Goal: Task Accomplishment & Management: Manage account settings

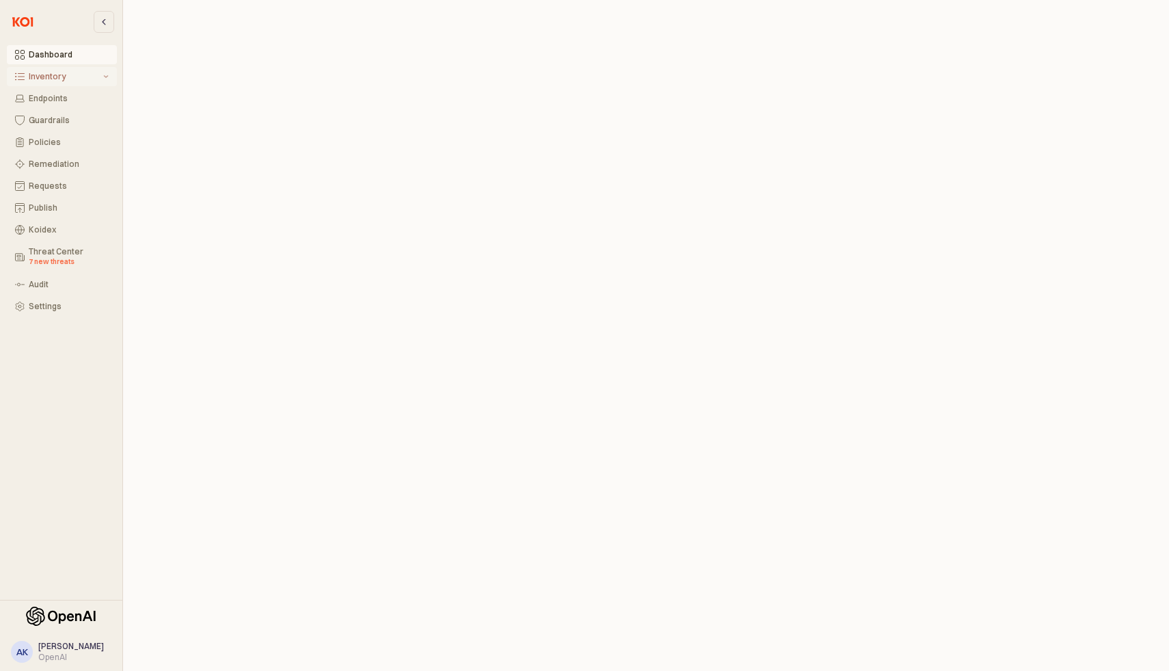
click at [70, 72] on div "Inventory" at bounding box center [65, 77] width 72 height 10
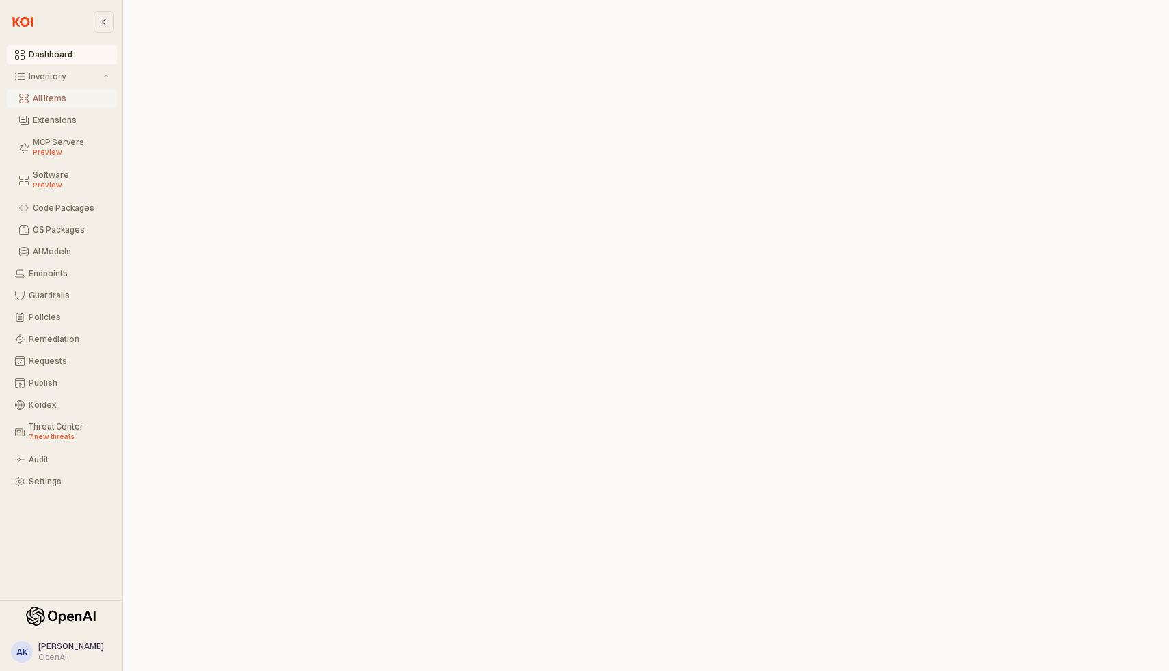
click at [63, 100] on div "All Items" at bounding box center [71, 99] width 76 height 10
click at [62, 263] on div "Dashboard Inventory All Items Extensions MCP Servers Preview Software Preview C…" at bounding box center [60, 268] width 111 height 446
click at [54, 269] on div "Endpoints" at bounding box center [69, 274] width 80 height 10
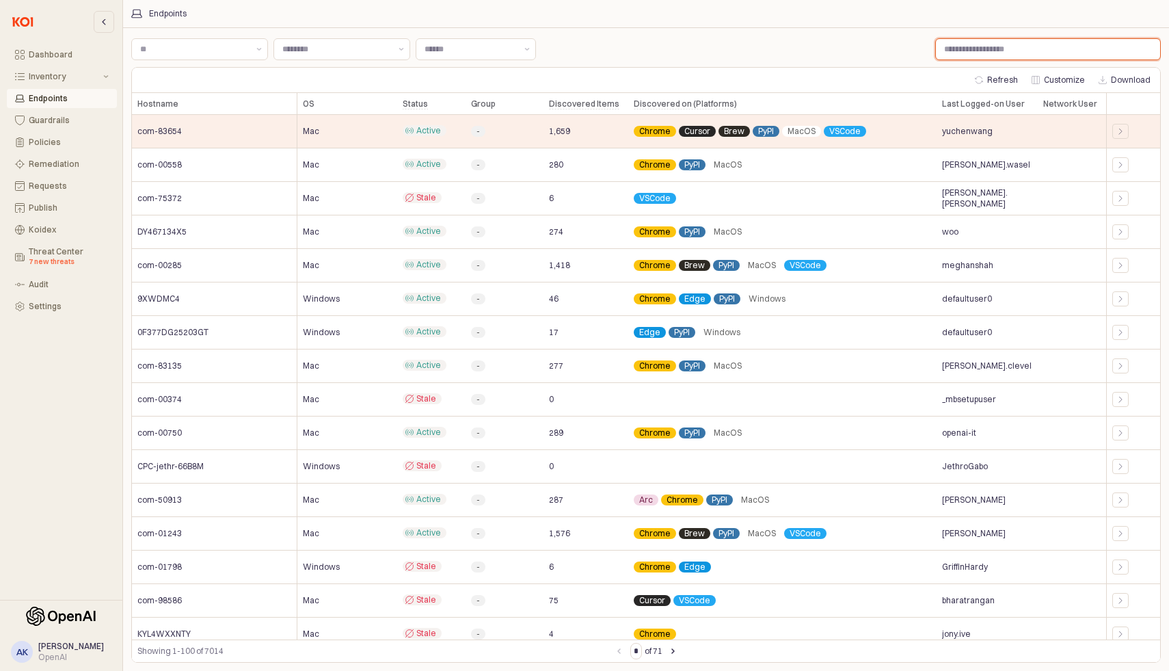
click at [976, 50] on input "Label" at bounding box center [1048, 49] width 224 height 21
paste input "**********"
type input "**********"
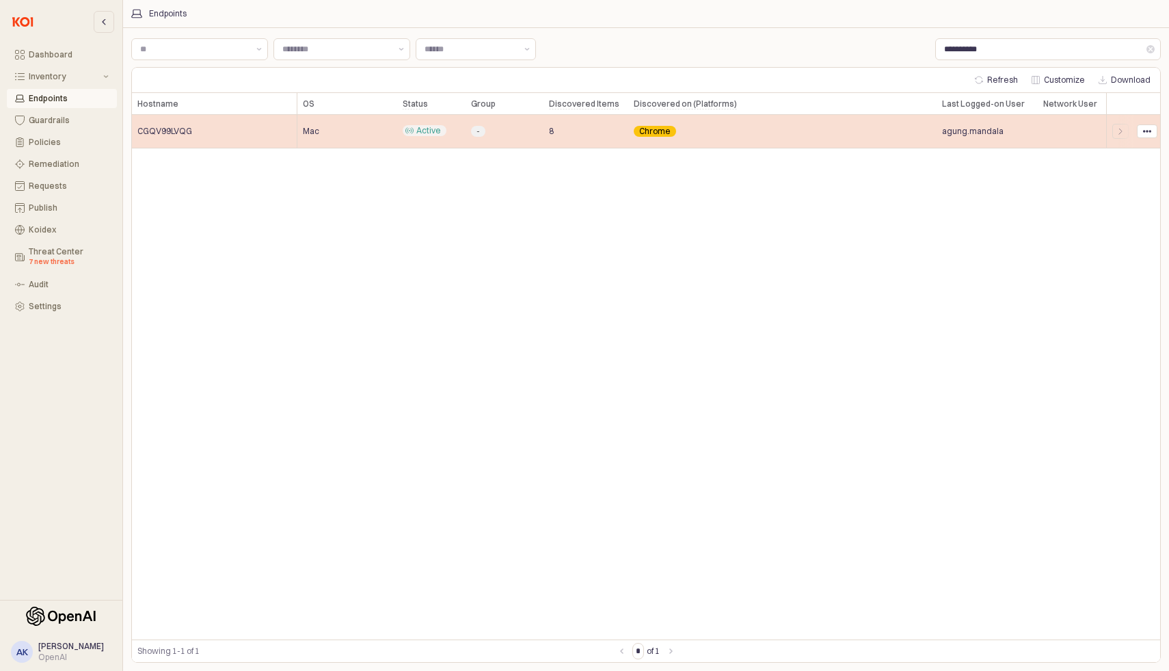
click at [227, 135] on div "CGQV99LVQG" at bounding box center [214, 131] width 165 height 33
click at [1143, 134] on icon "App Body" at bounding box center [1147, 131] width 8 height 8
click at [1112, 131] on div "App Body" at bounding box center [1120, 131] width 16 height 15
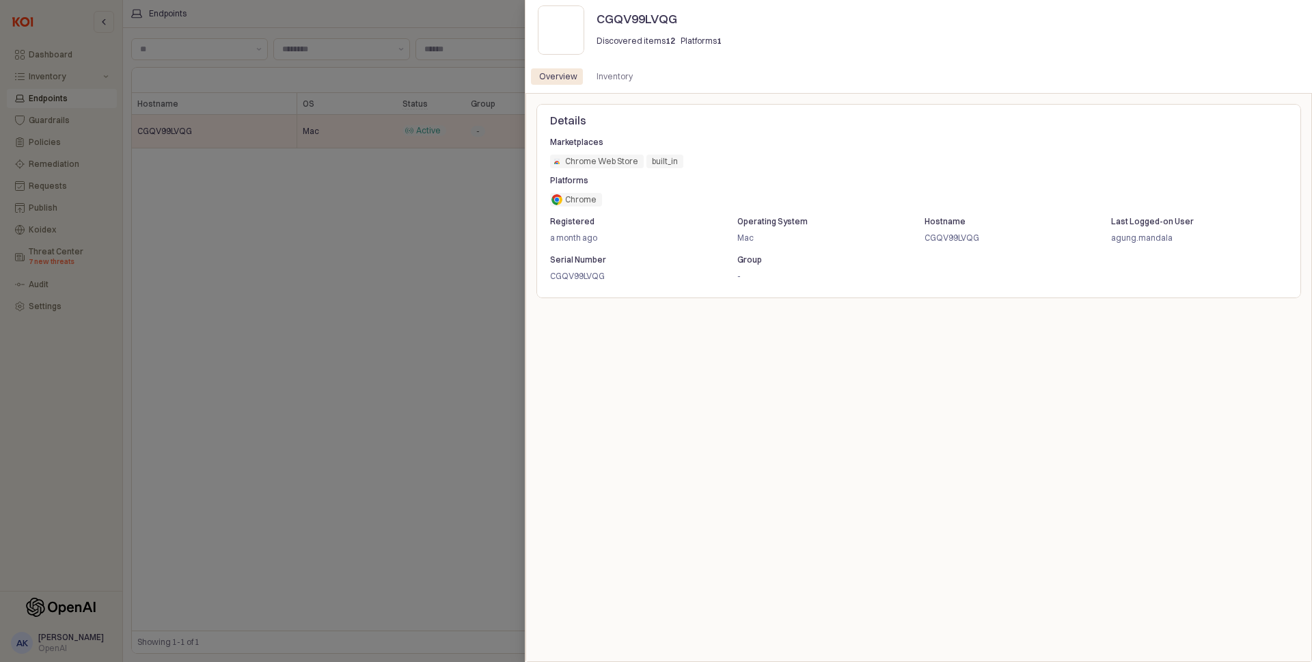
click at [725, 319] on div "Details Marketplaces Chrome Web Store built_in Chrome Web Store built_in Platfo…" at bounding box center [919, 377] width 765 height 547
click at [620, 79] on div "Inventory" at bounding box center [615, 76] width 36 height 16
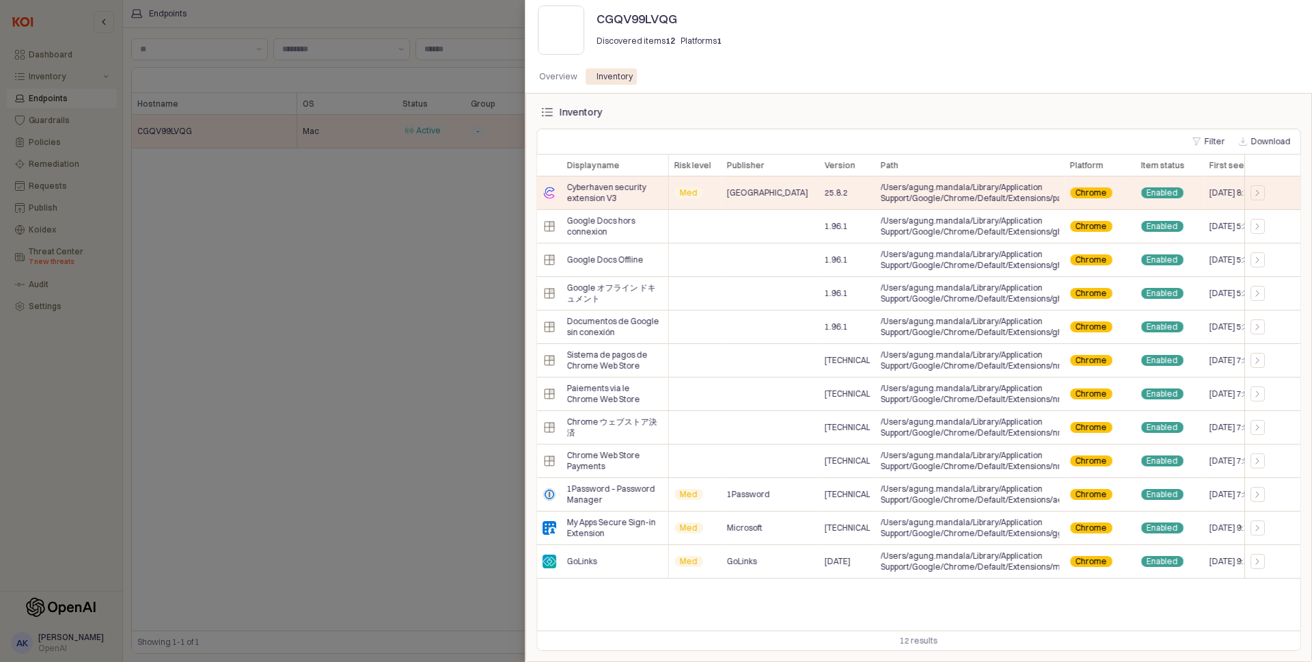
click at [415, 206] on div at bounding box center [656, 331] width 1312 height 662
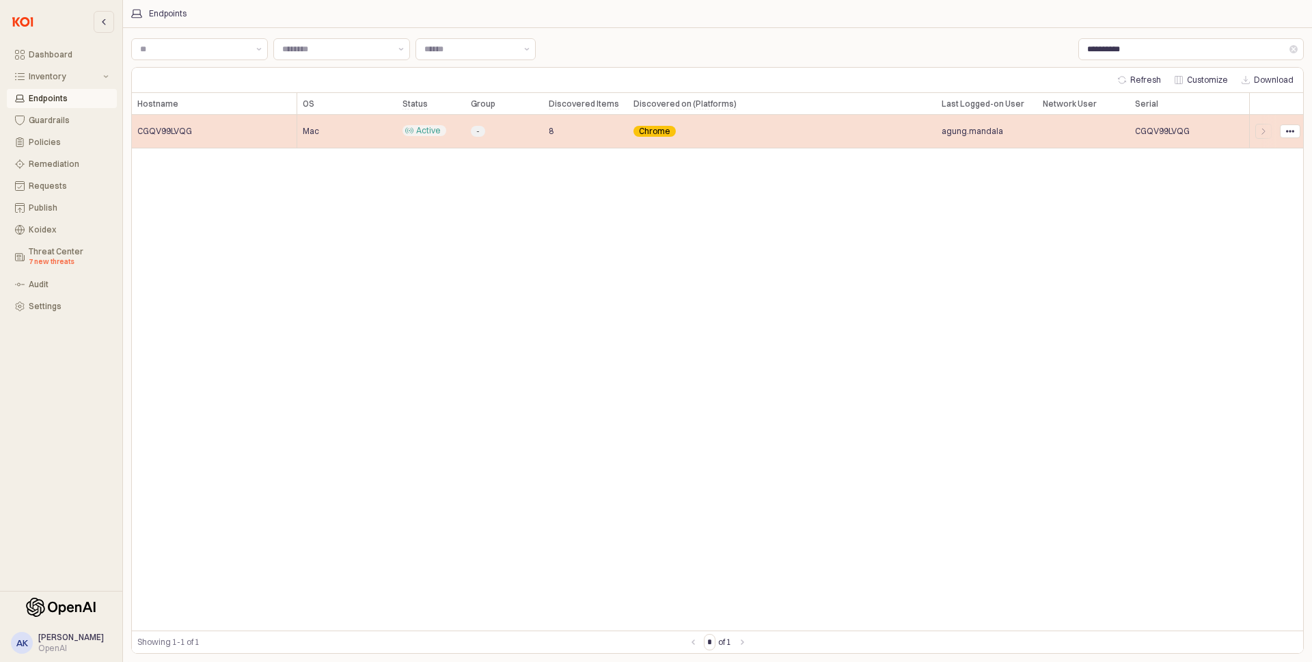
click at [275, 126] on div "CGQV99LVQG" at bounding box center [214, 131] width 165 height 33
click at [1168, 131] on div "App Body" at bounding box center [1264, 131] width 16 height 15
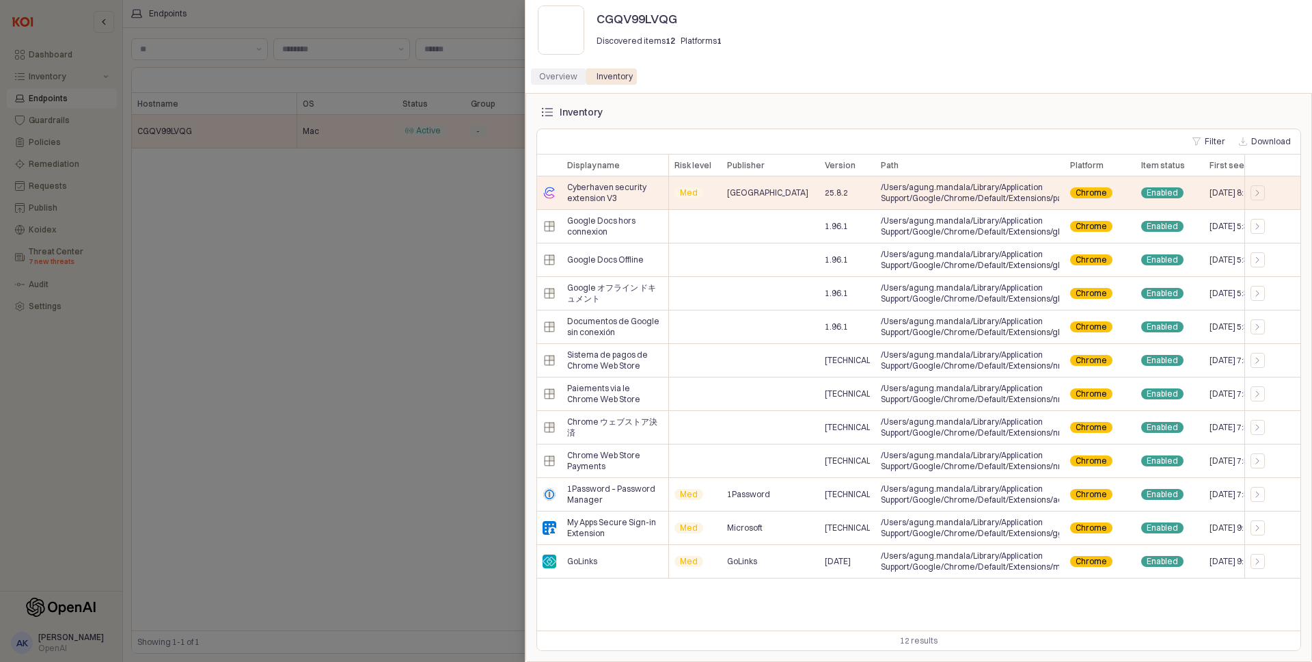
click at [539, 81] on div "Overview" at bounding box center [558, 76] width 55 height 16
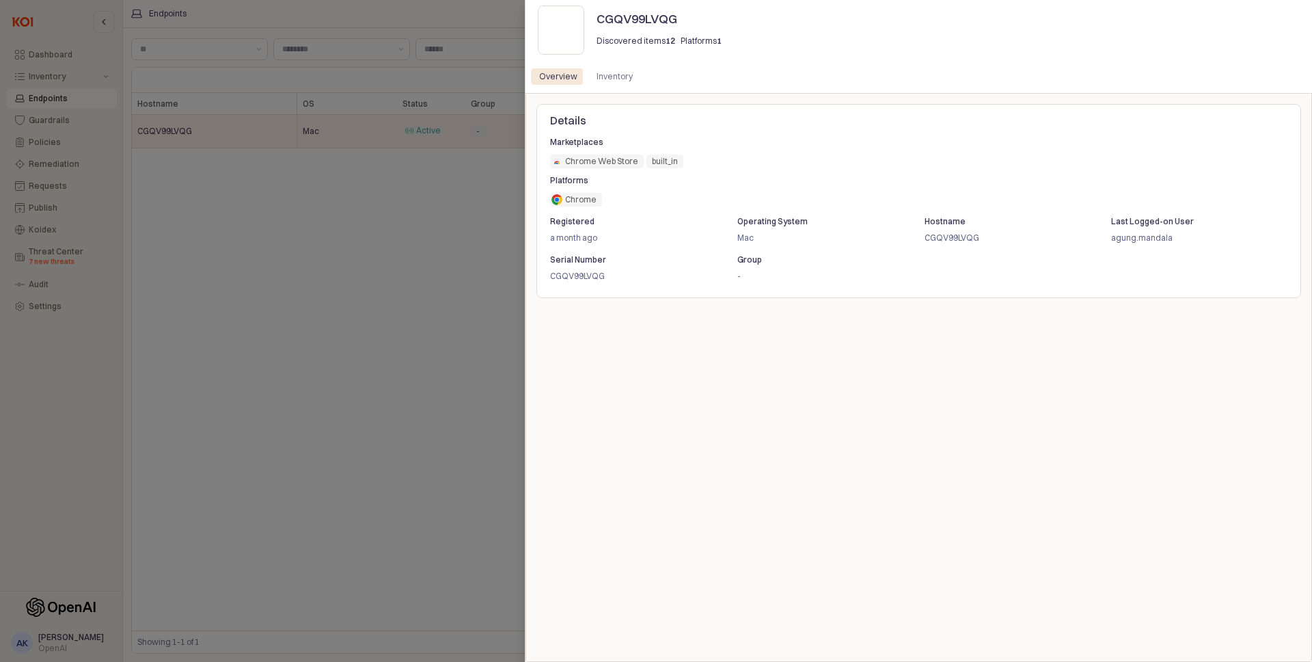
click at [483, 247] on div at bounding box center [656, 331] width 1312 height 662
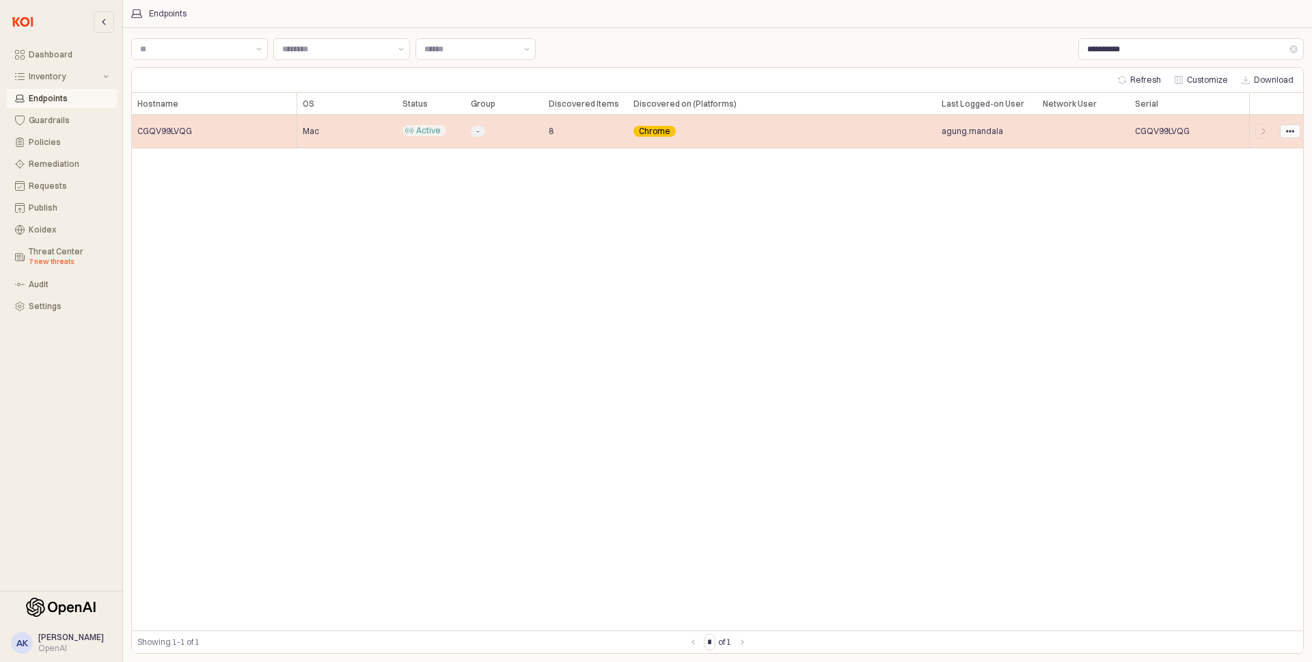
click at [1168, 135] on button "App Body" at bounding box center [1290, 131] width 21 height 14
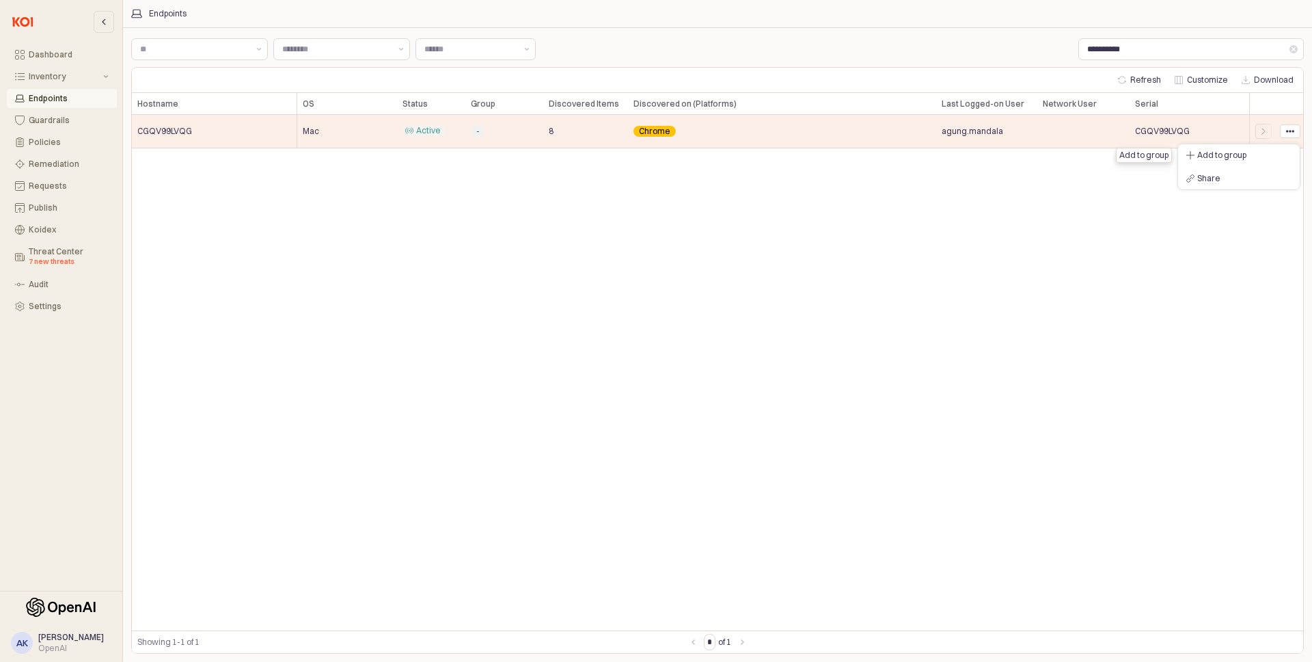
click at [836, 180] on div "Hostname Hostname OS OS Status Status Group Group Discovered Items Discovered I…" at bounding box center [718, 361] width 1172 height 537
click at [580, 239] on div "Hostname Hostname OS OS Status Status Group Group Discovered Items Discovered I…" at bounding box center [718, 361] width 1172 height 537
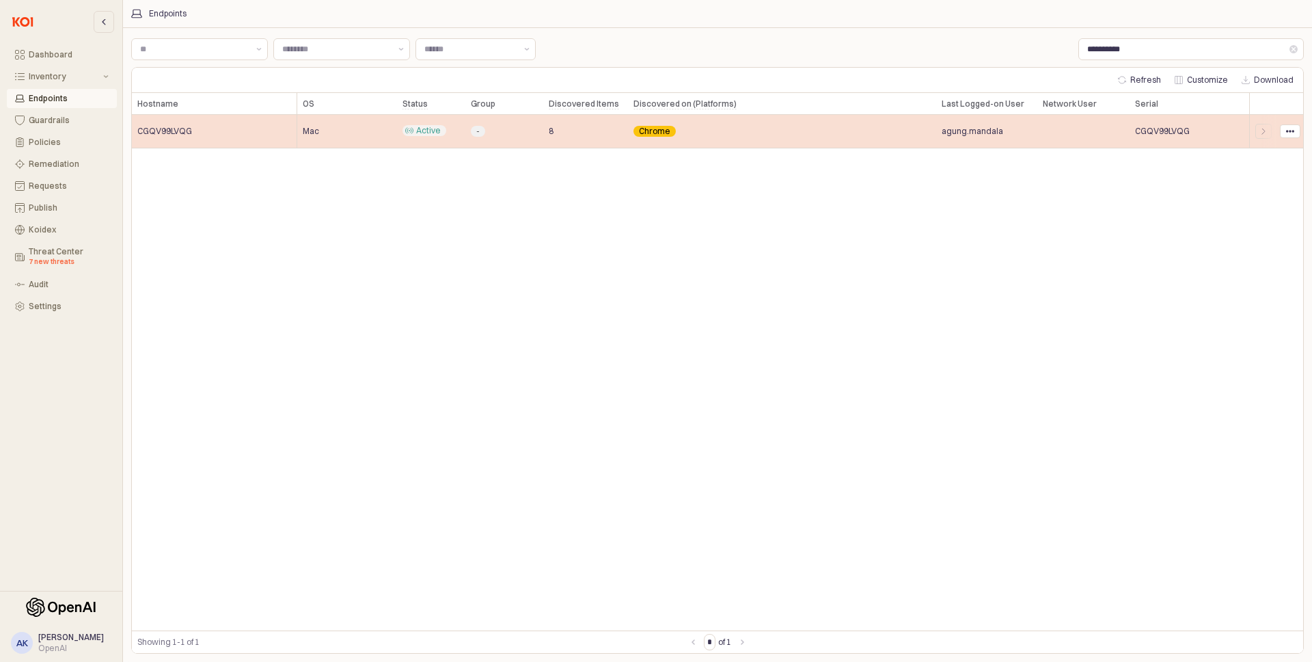
click at [254, 141] on div "CGQV99LVQG" at bounding box center [214, 131] width 165 height 33
click at [176, 133] on span "CGQV99LVQG" at bounding box center [164, 131] width 55 height 11
copy span "CGQV99LVQG"
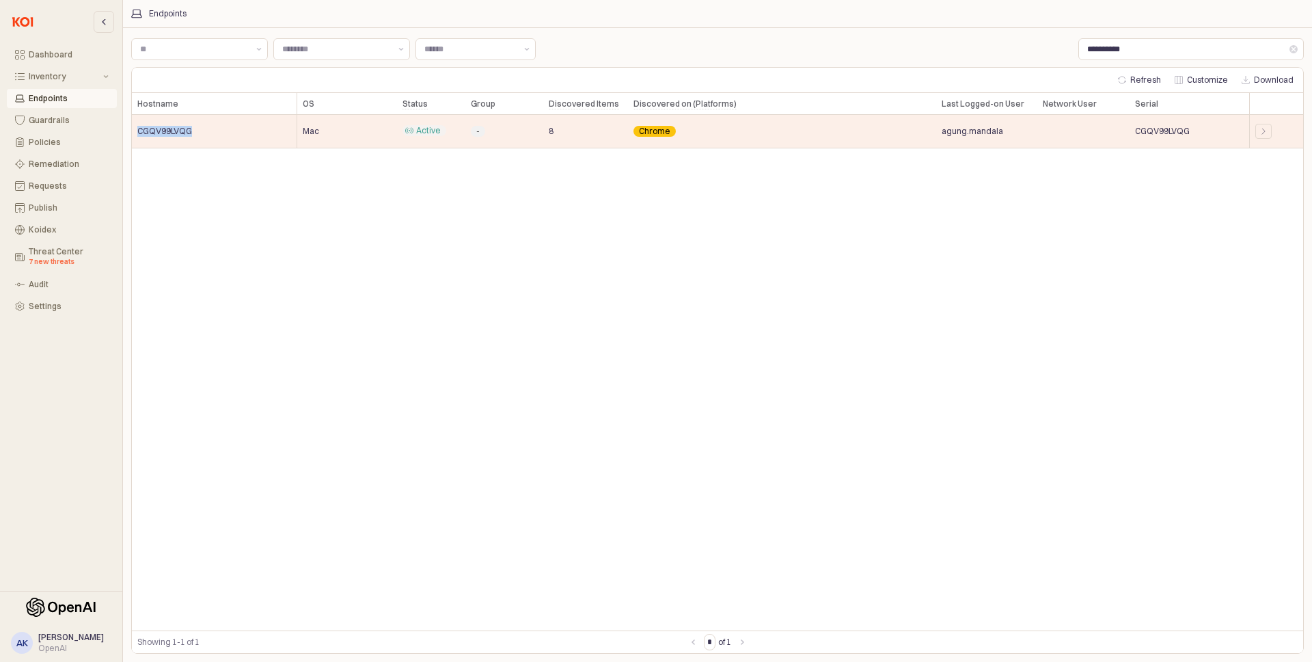
click at [291, 277] on div "Hostname Hostname OS OS Status Status Group Group Discovered Items Discovered I…" at bounding box center [718, 361] width 1172 height 537
click at [358, 232] on div "Hostname Hostname OS OS Status Status Group Group Discovered Items Discovered I…" at bounding box center [718, 361] width 1172 height 537
click at [67, 192] on button "Requests" at bounding box center [62, 185] width 110 height 19
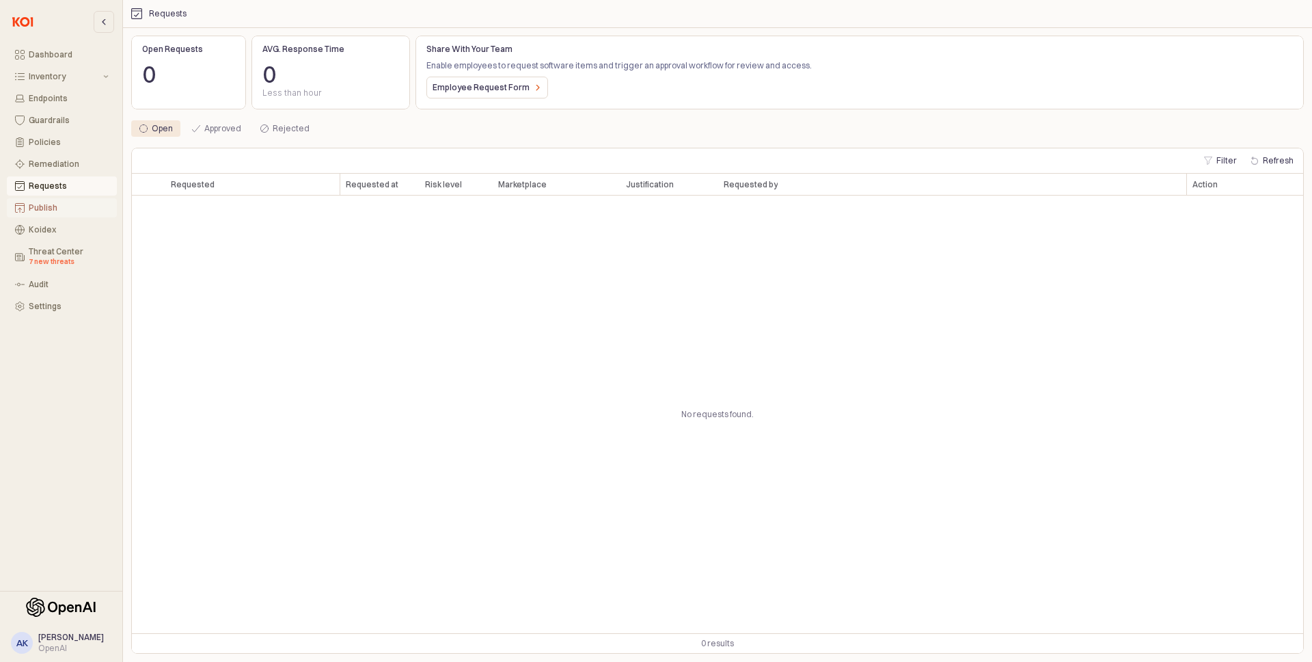
click at [66, 207] on div "Publish" at bounding box center [69, 208] width 80 height 10
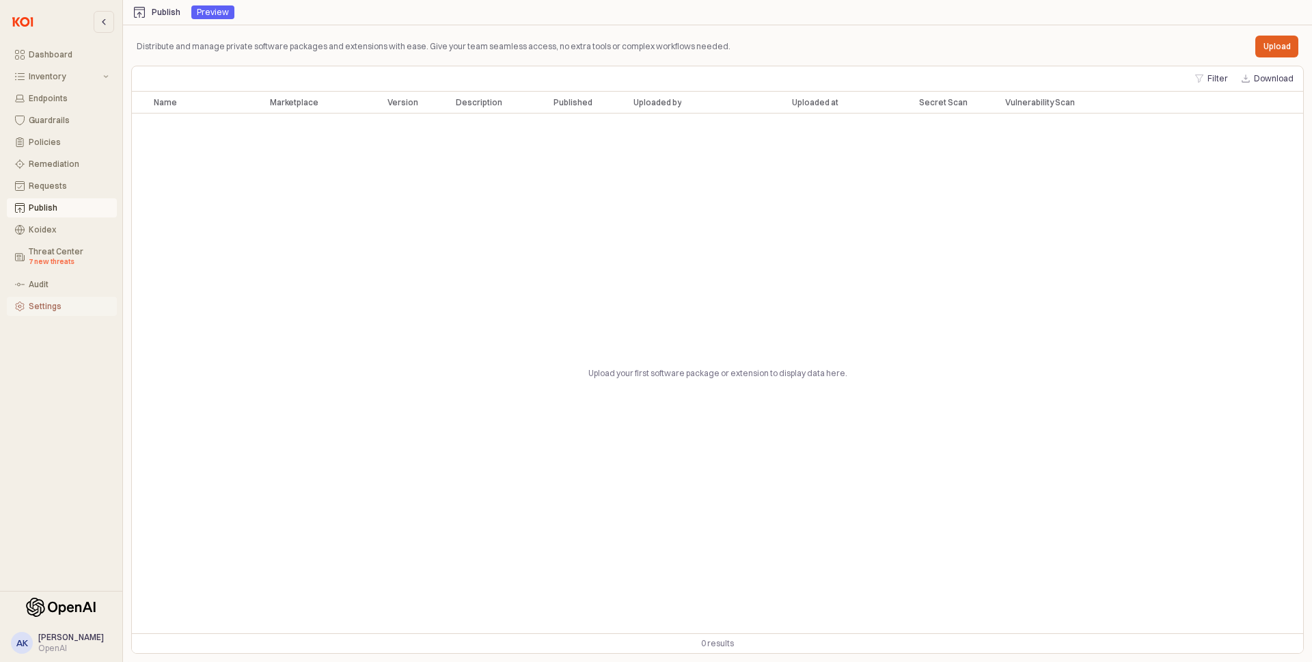
click at [47, 304] on div "Settings" at bounding box center [69, 306] width 80 height 10
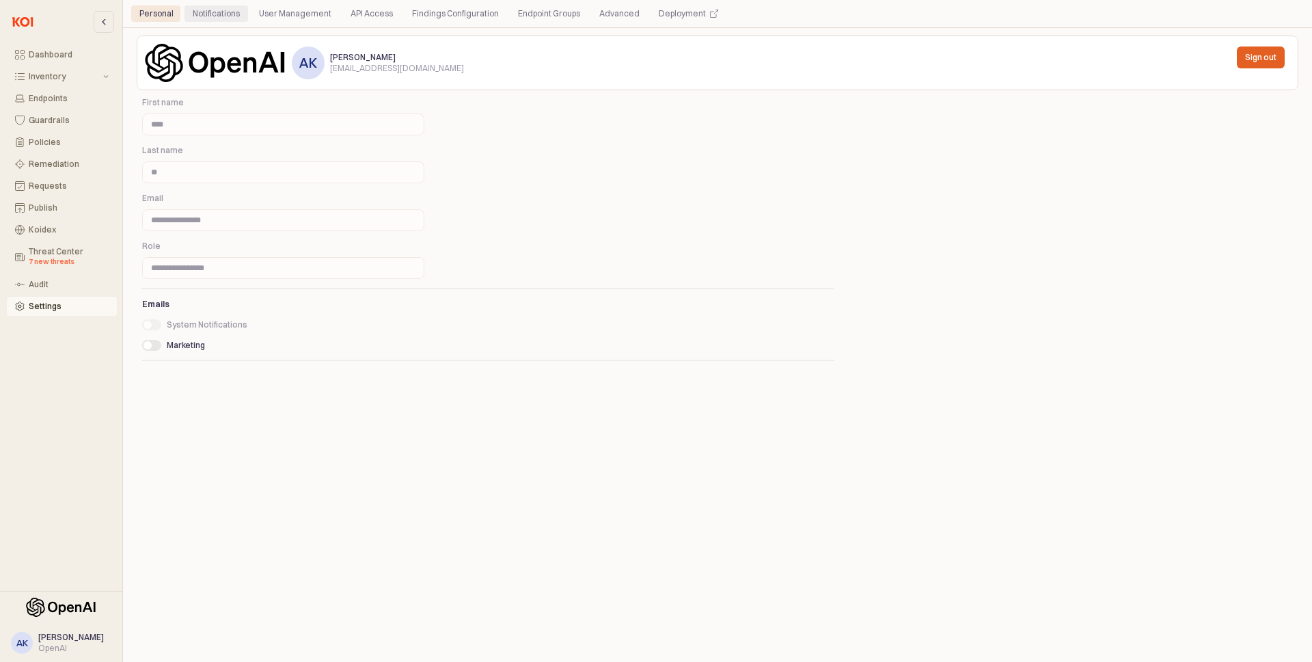
click at [236, 7] on div "Notifications" at bounding box center [216, 13] width 47 height 16
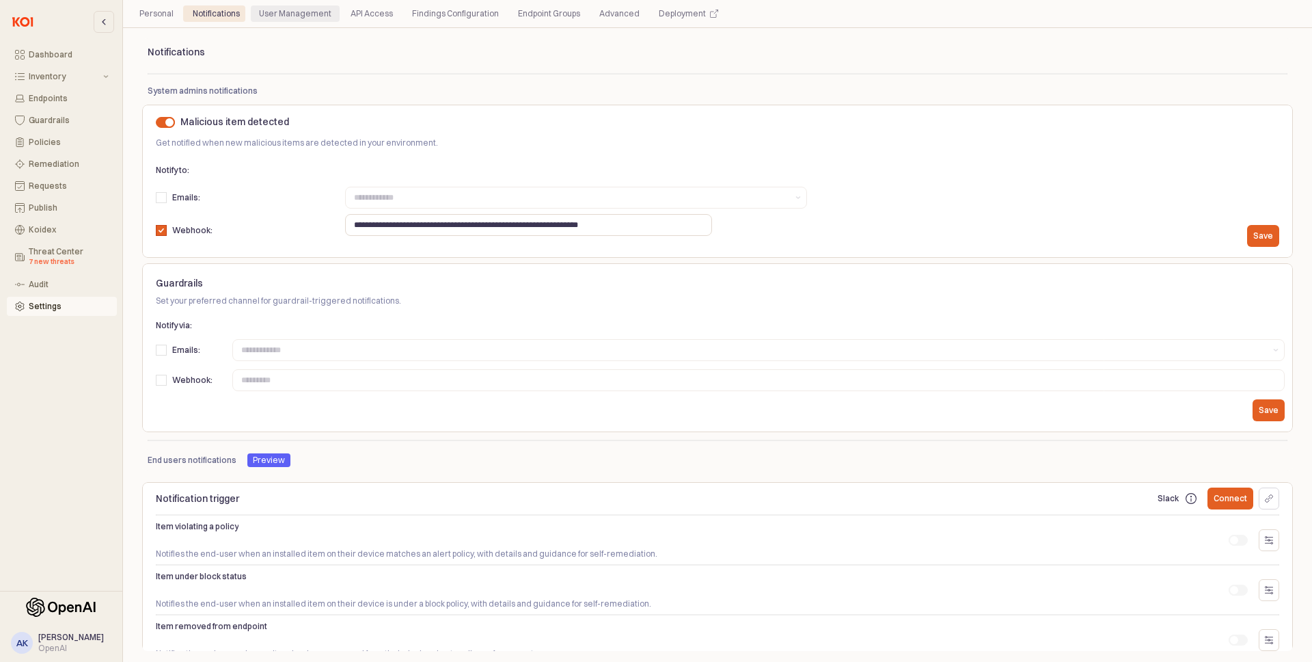
click at [265, 14] on div "User Management" at bounding box center [295, 13] width 72 height 16
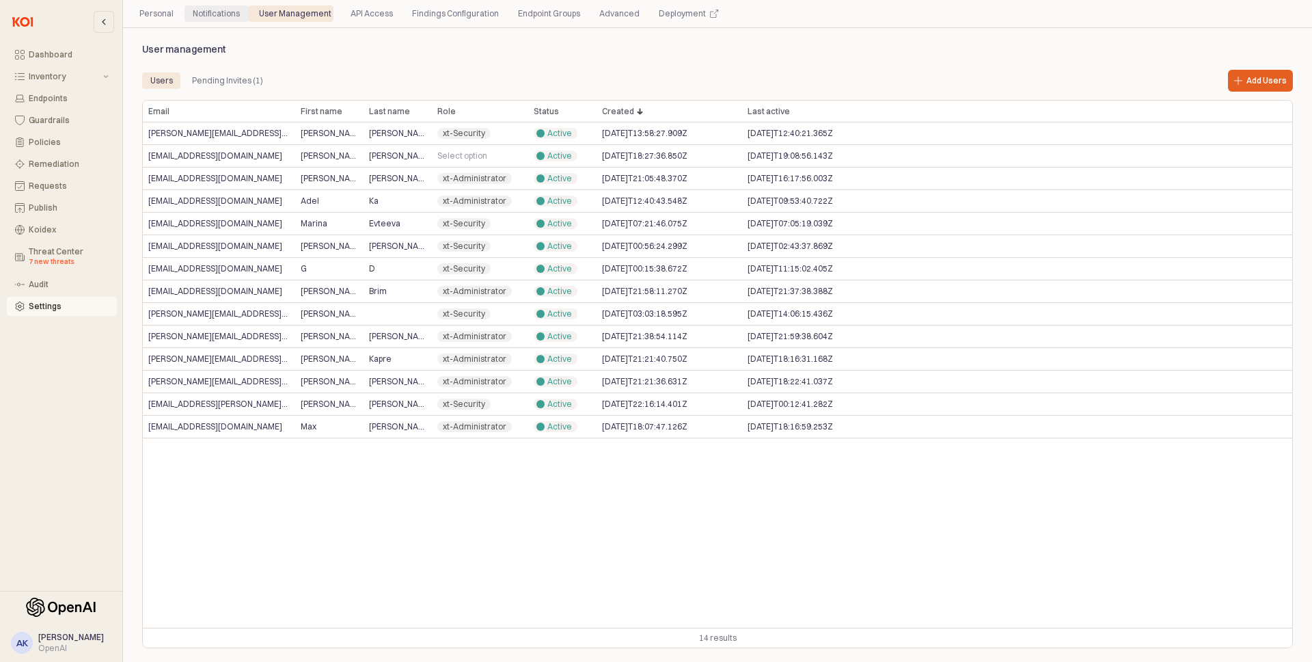
click at [211, 14] on div "Notifications" at bounding box center [216, 13] width 47 height 16
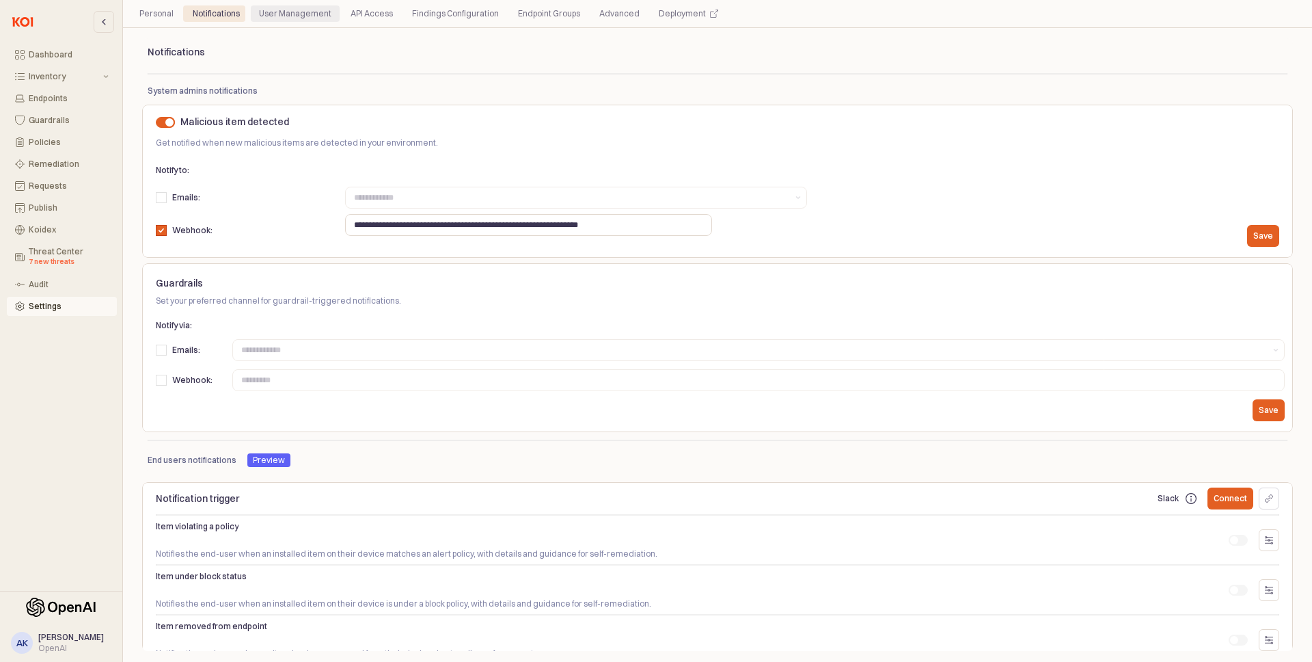
click at [308, 17] on div "User Management" at bounding box center [295, 13] width 72 height 16
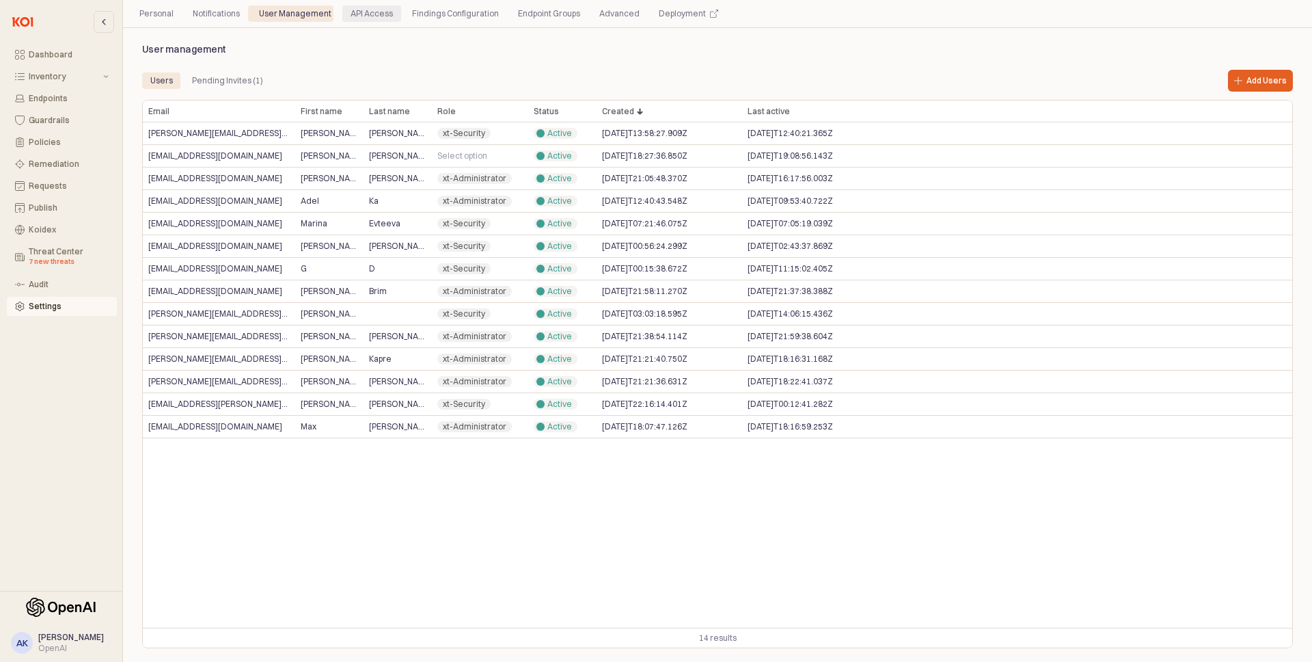
click at [351, 17] on div "API Access" at bounding box center [372, 13] width 42 height 16
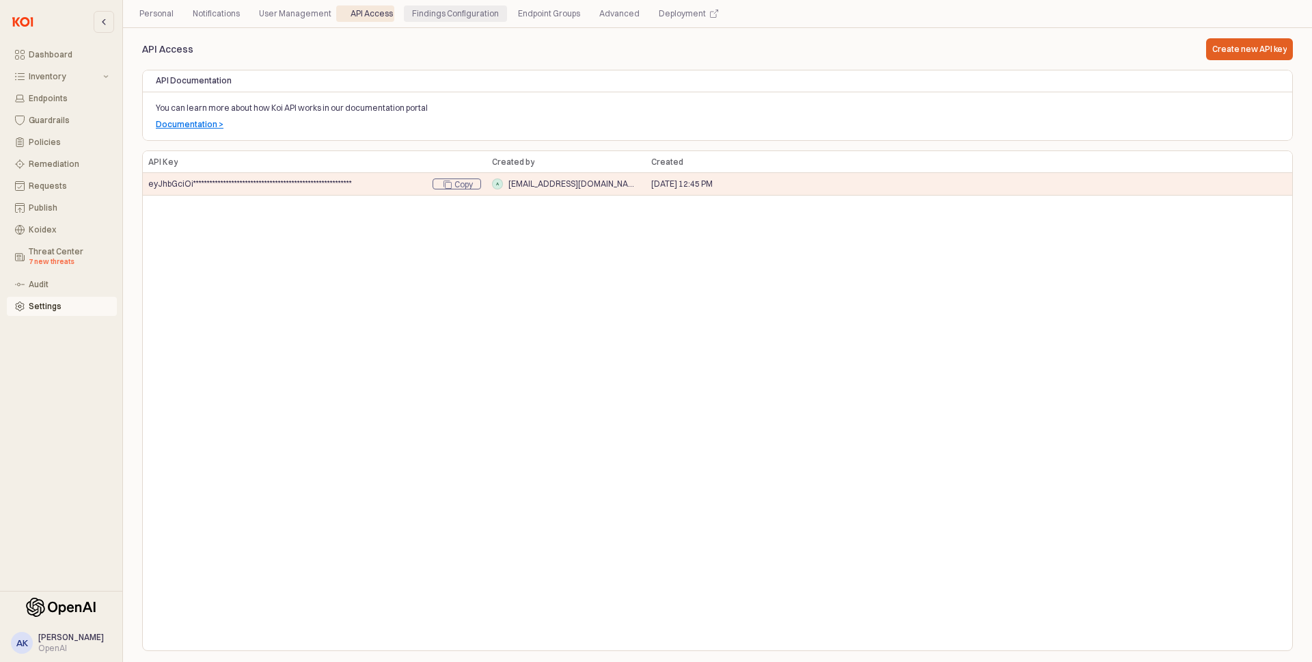
click at [437, 17] on div "Findings Configuration" at bounding box center [455, 13] width 87 height 16
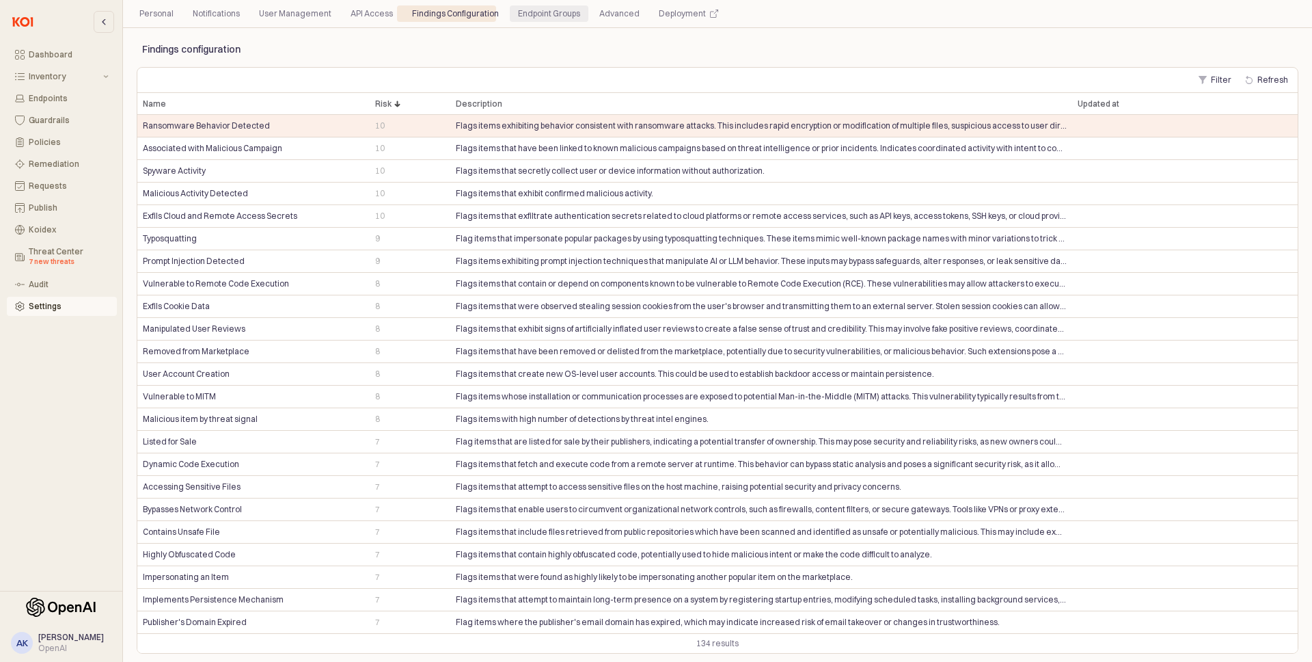
click at [518, 17] on div "Endpoint Groups" at bounding box center [549, 13] width 62 height 16
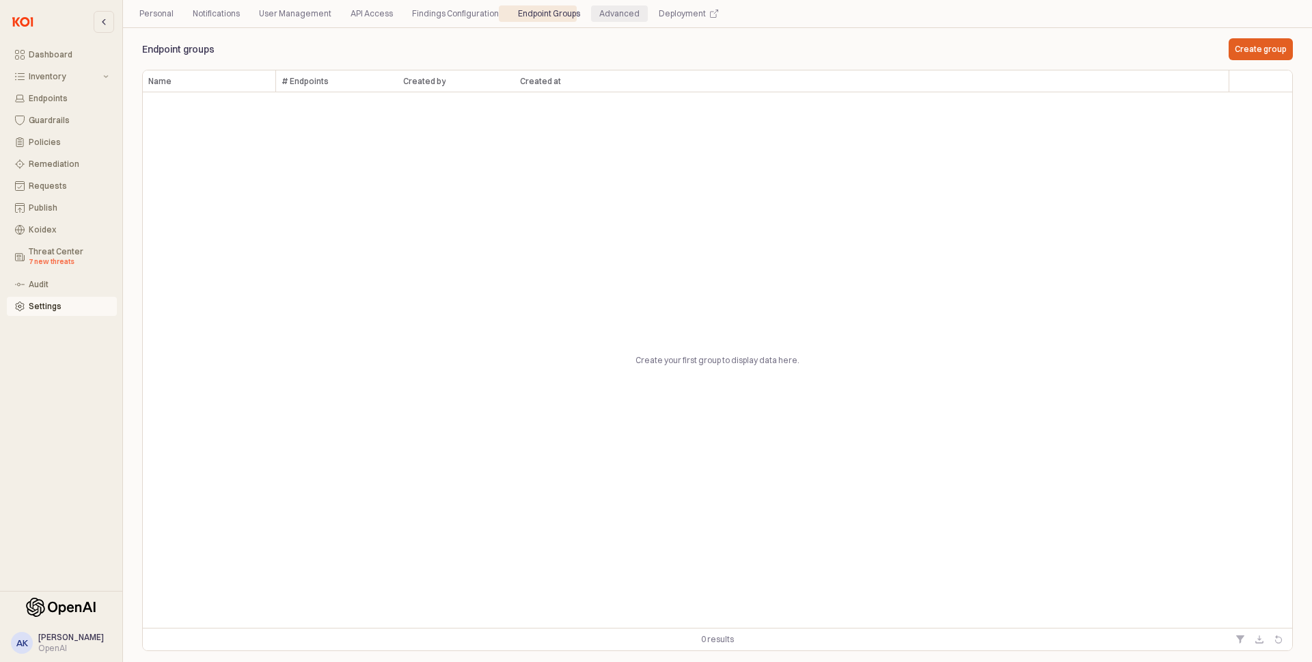
click at [591, 17] on div "Advanced" at bounding box center [619, 13] width 57 height 16
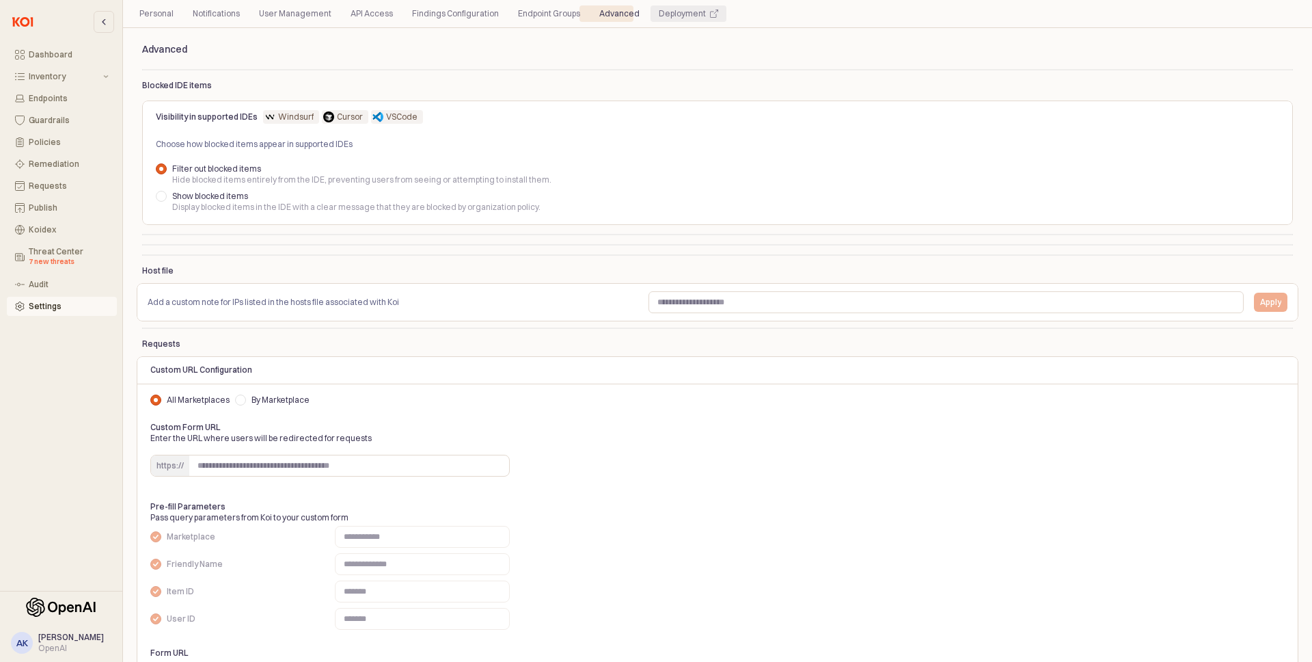
click at [664, 16] on div "Deployment" at bounding box center [682, 13] width 47 height 16
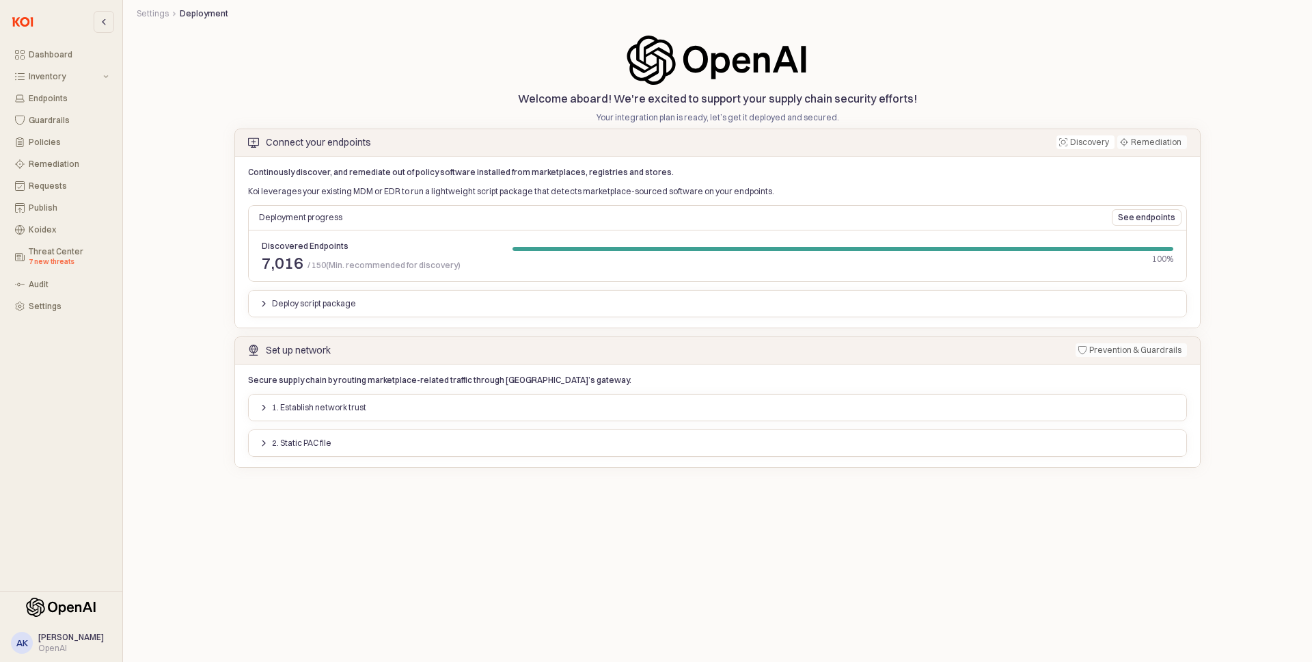
click at [295, 304] on p "Deploy script package" at bounding box center [314, 303] width 84 height 11
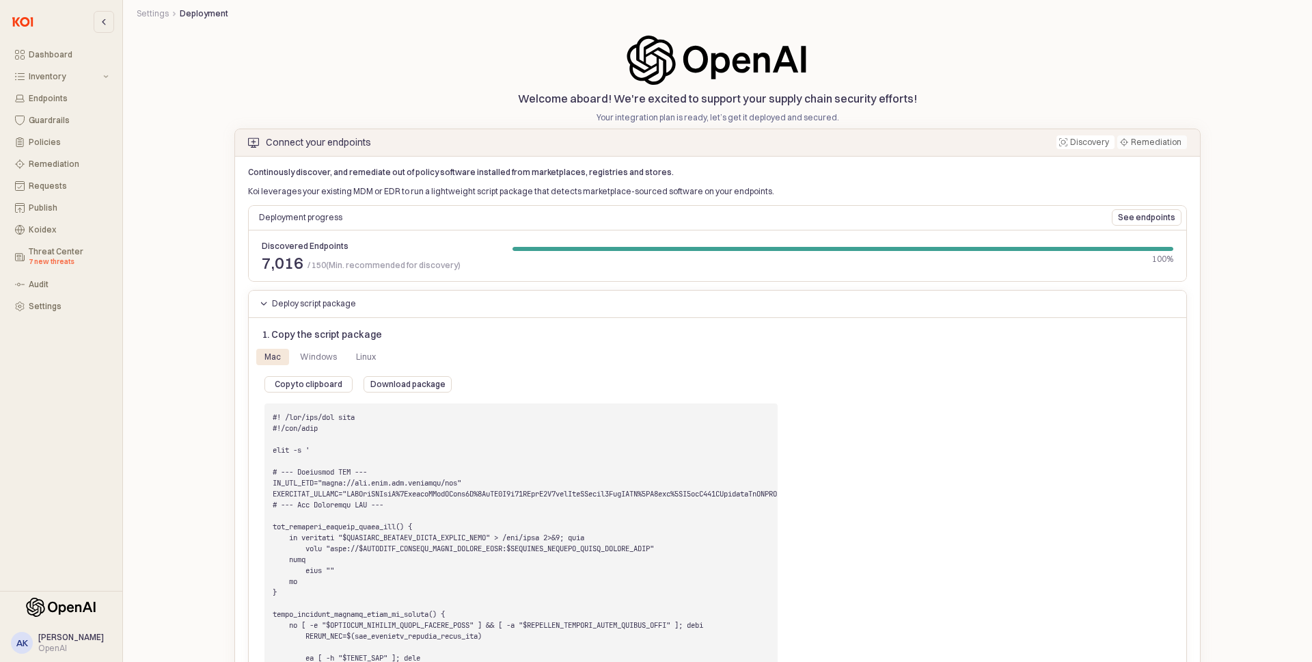
click at [300, 306] on p "Deploy script package" at bounding box center [314, 303] width 84 height 11
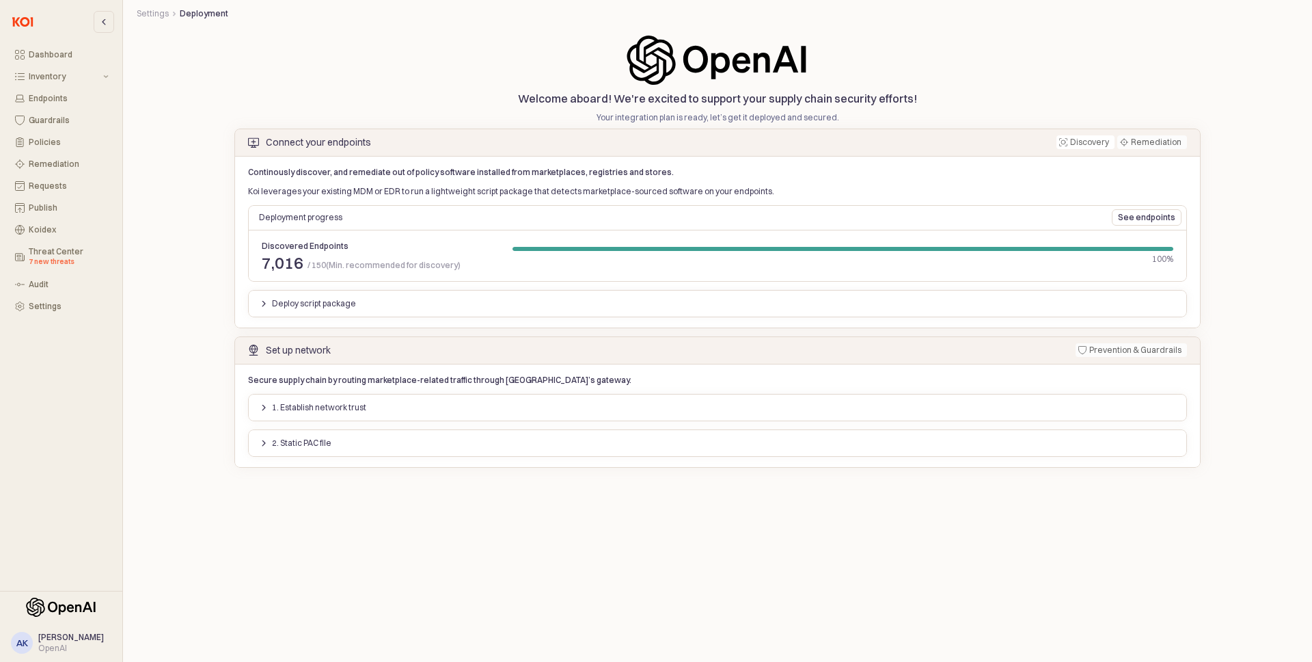
click at [939, 487] on div "Settings Deployment Settings Deployment Welcome aboard! We're excited to suppor…" at bounding box center [717, 331] width 1189 height 662
click at [1150, 222] on p "See endpoints" at bounding box center [1146, 217] width 57 height 11
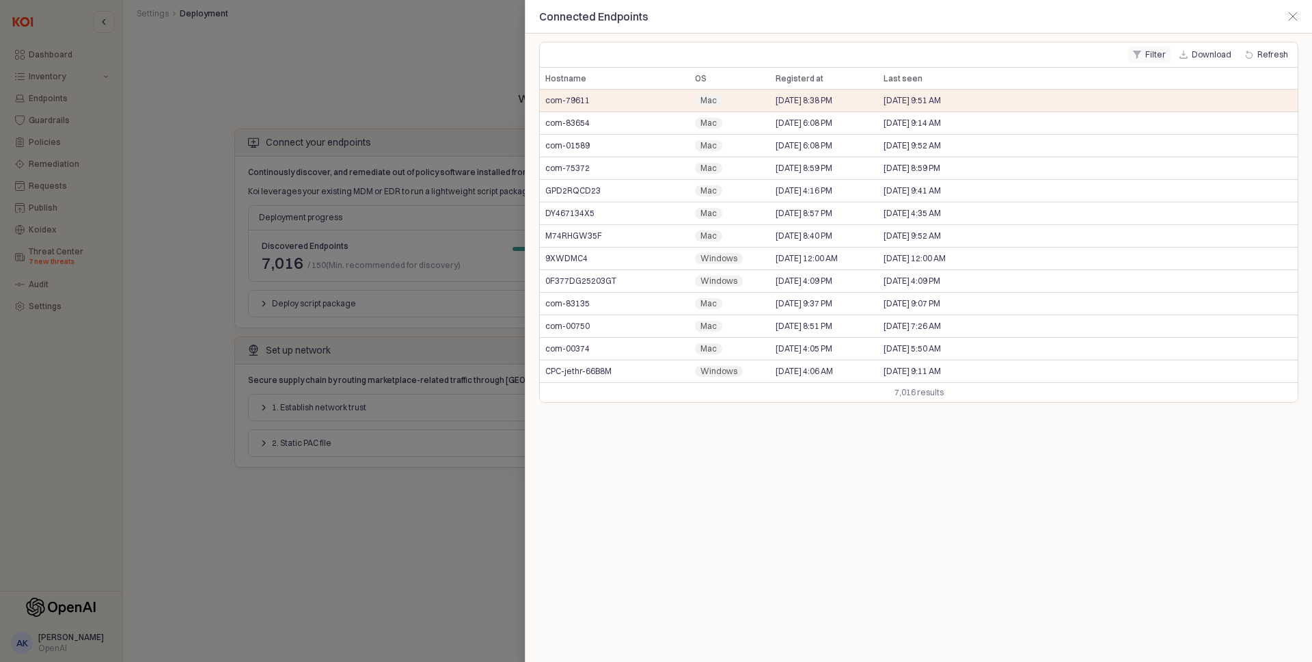
click at [1146, 59] on button "Filter" at bounding box center [1150, 54] width 44 height 16
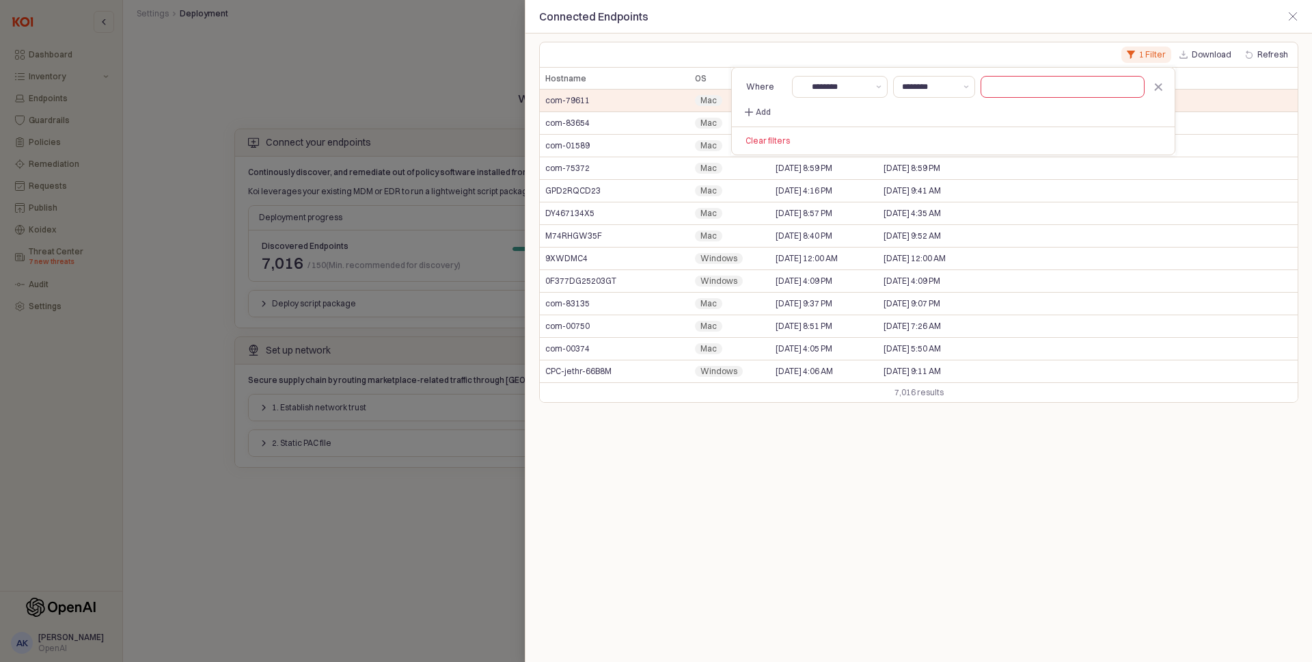
click at [1060, 109] on div "Where ******** ******** Add" at bounding box center [953, 97] width 443 height 59
click at [1060, 77] on input "text" at bounding box center [1063, 87] width 163 height 21
paste input "**********"
type input "**********"
paste input "**********"
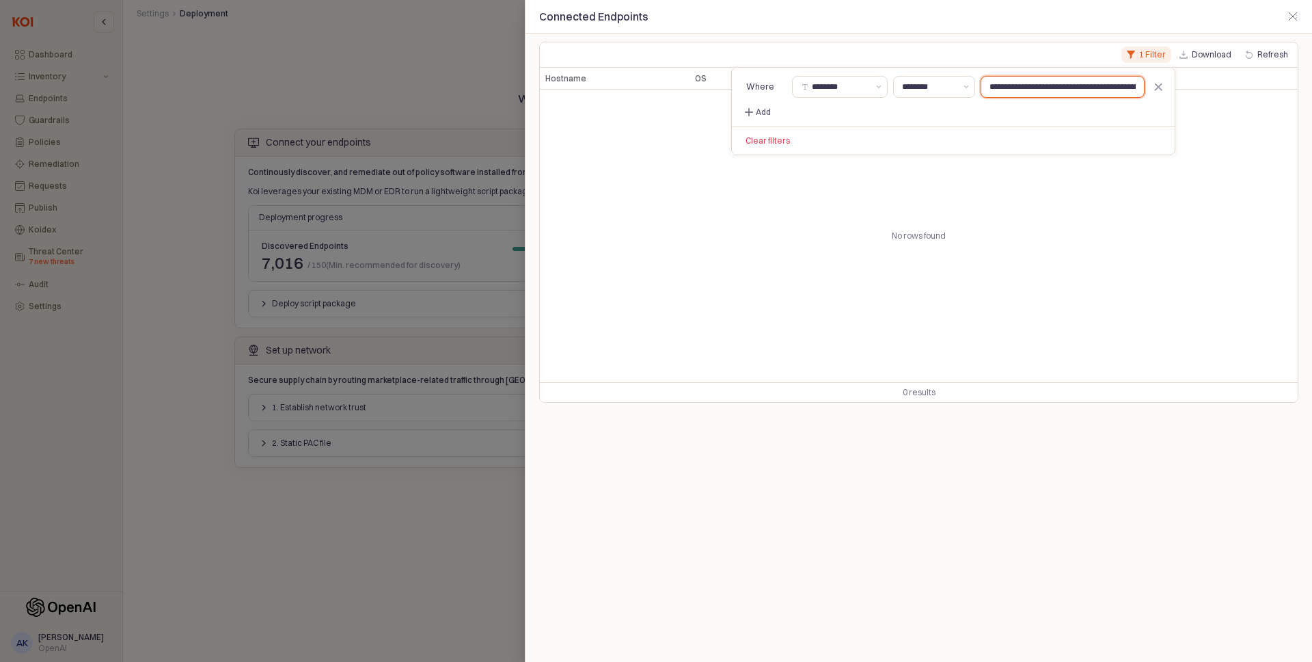
scroll to position [0, 96]
paste input "text"
type input "**********"
click at [948, 312] on div "Hostname Hostname OS OS Registerd at Registerd at Last seen Last seen CGQV99LVQ…" at bounding box center [919, 225] width 758 height 314
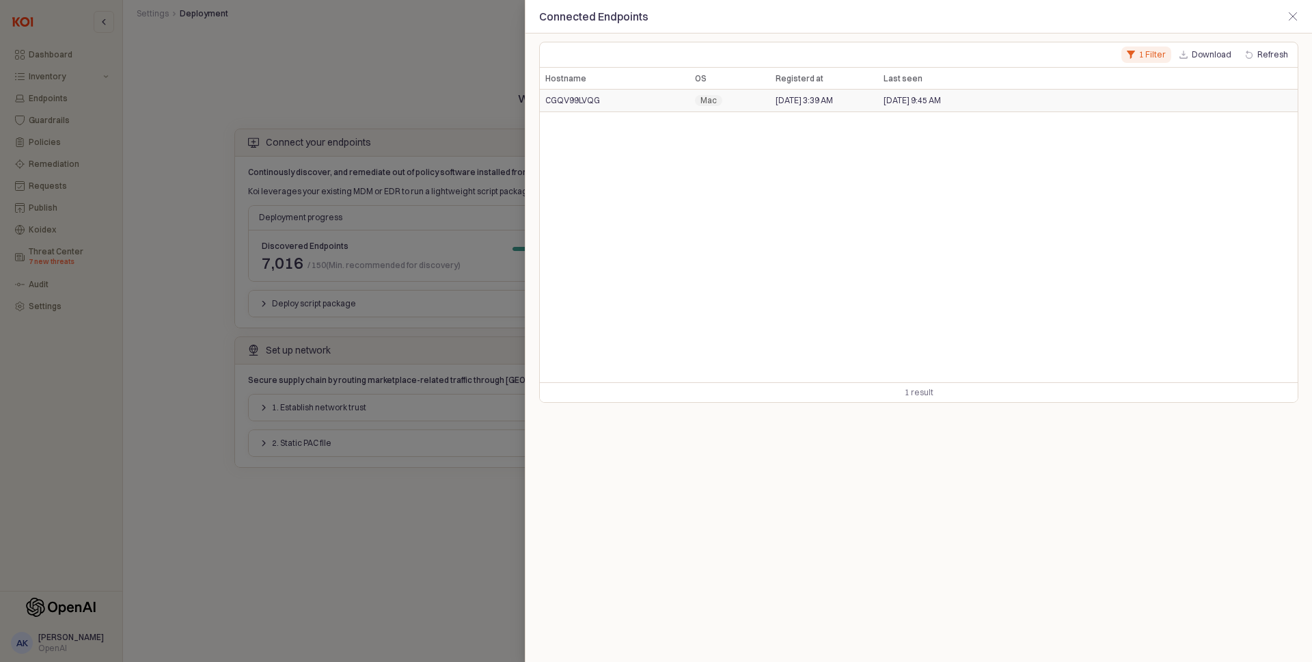
click at [918, 103] on span "Sep 22, 2025 9:45 AM" at bounding box center [912, 100] width 57 height 11
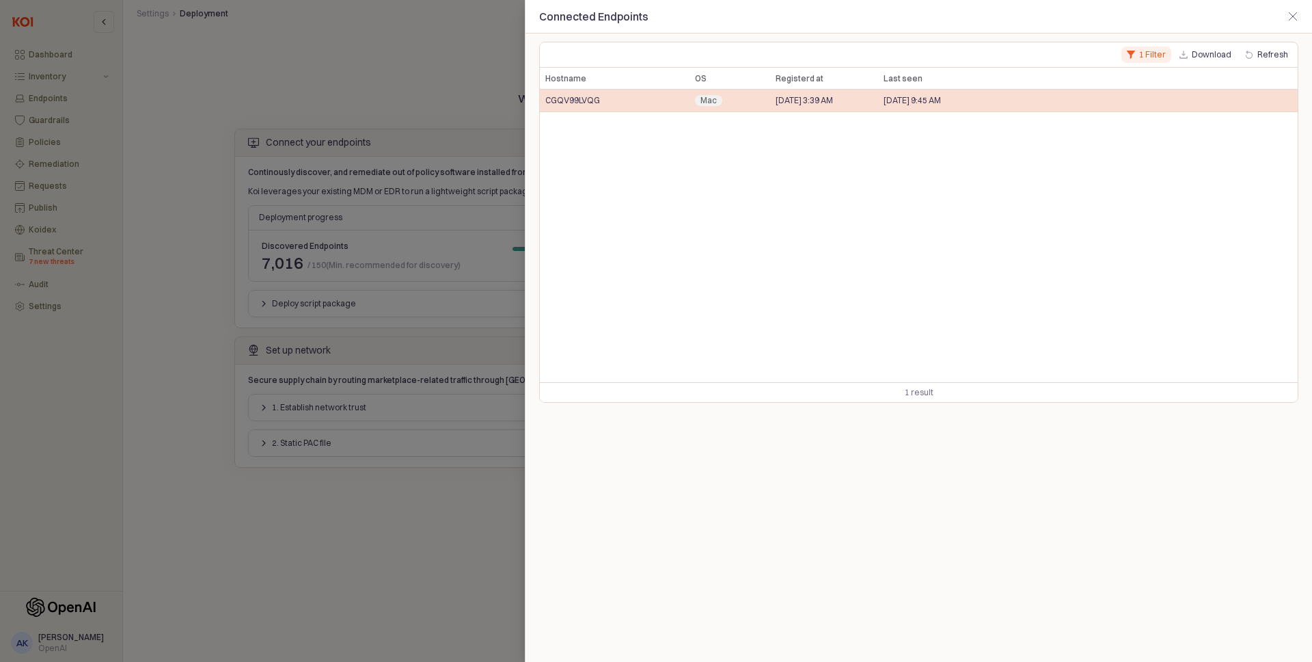
click at [918, 103] on span "Sep 22, 2025 9:45 AM" at bounding box center [912, 100] width 57 height 11
click at [833, 96] on span "[DATE] 3:39 AM" at bounding box center [804, 100] width 57 height 11
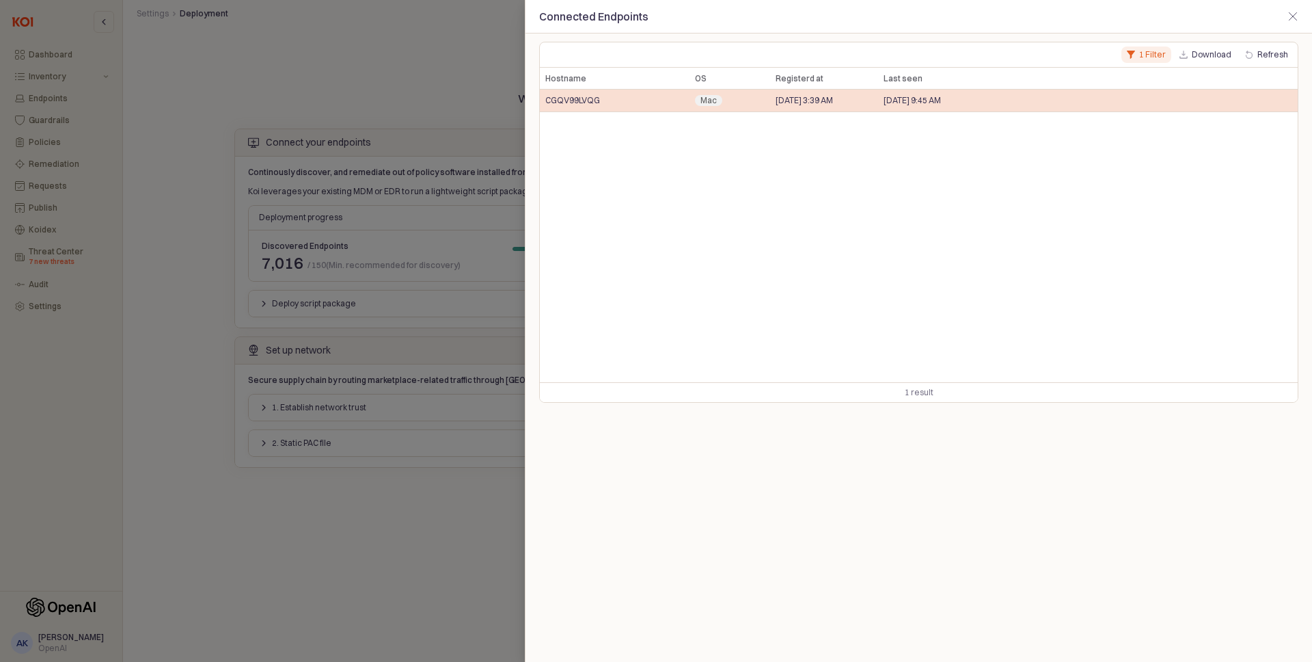
click at [833, 96] on span "[DATE] 3:39 AM" at bounding box center [804, 100] width 57 height 11
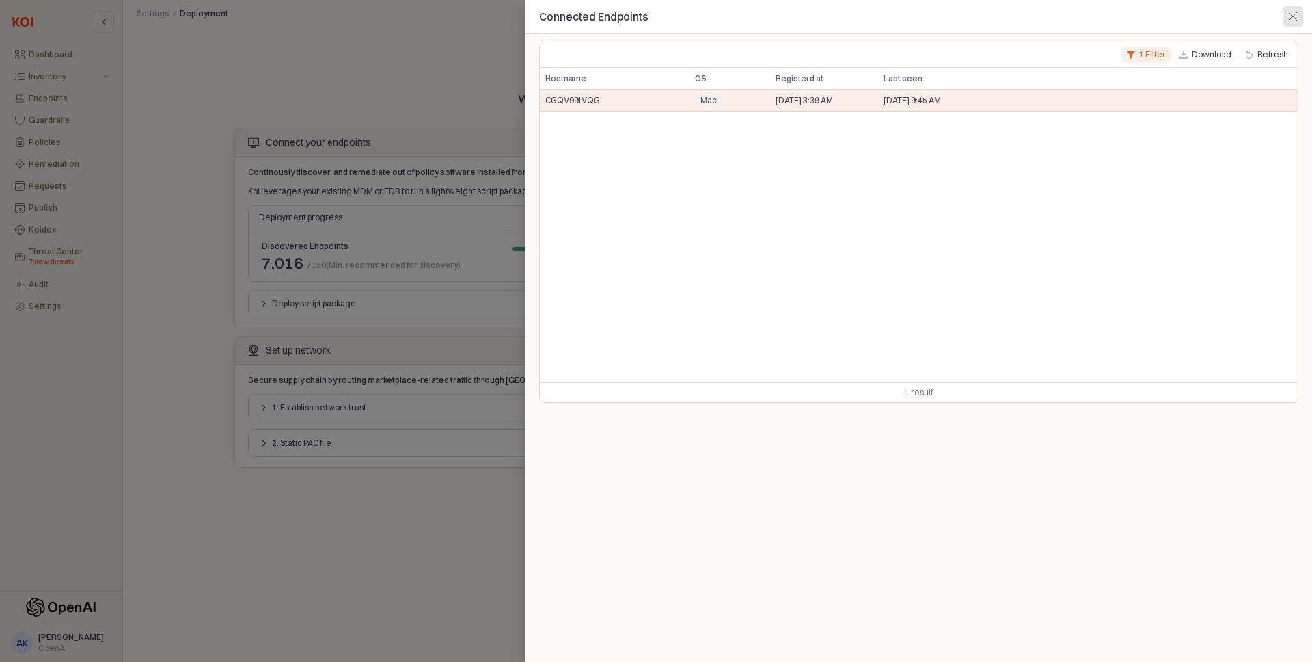
click at [1294, 21] on div "Close" at bounding box center [1293, 16] width 21 height 21
